Goal: Task Accomplishment & Management: Use online tool/utility

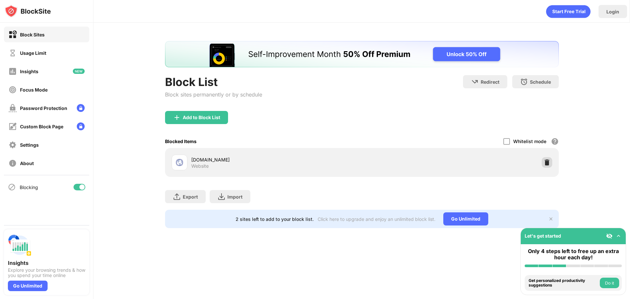
click at [545, 167] on div at bounding box center [547, 162] width 11 height 11
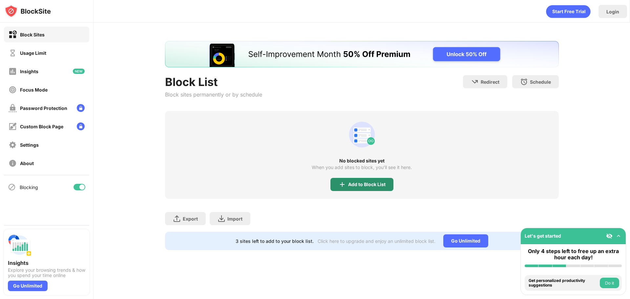
click at [381, 188] on div "Add to Block List" at bounding box center [361, 184] width 63 height 13
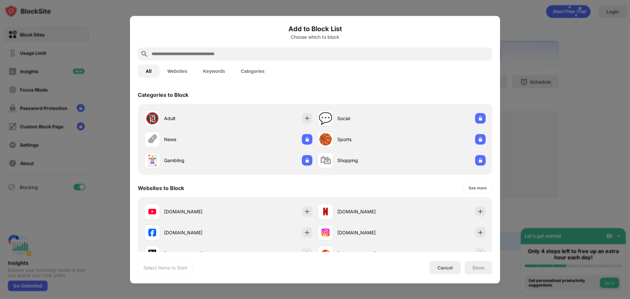
click at [289, 53] on input "text" at bounding box center [320, 54] width 339 height 8
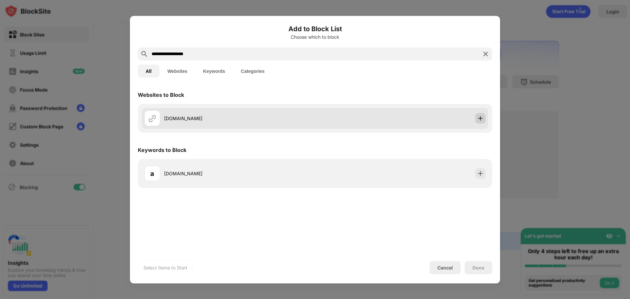
type input "**********"
click at [483, 117] on img at bounding box center [480, 118] width 7 height 7
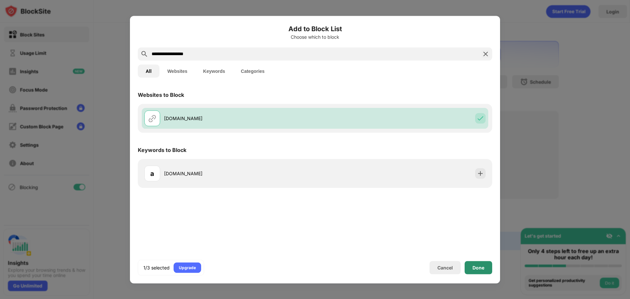
click at [475, 270] on div "Done" at bounding box center [479, 267] width 12 height 5
